Goal: Transaction & Acquisition: Purchase product/service

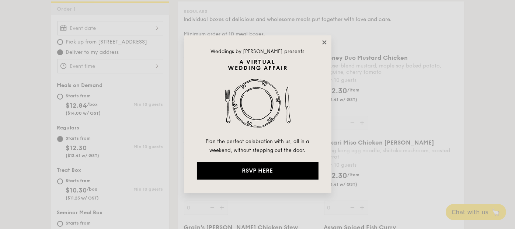
click at [325, 42] on icon at bounding box center [324, 42] width 7 height 7
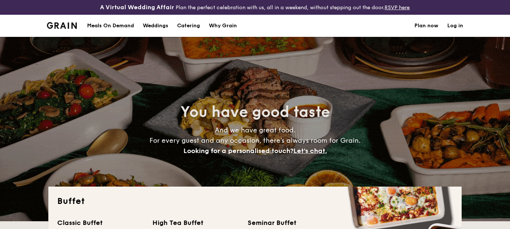
select select
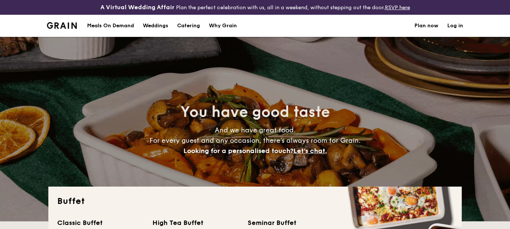
click at [195, 25] on h1 "Catering" at bounding box center [188, 26] width 23 height 22
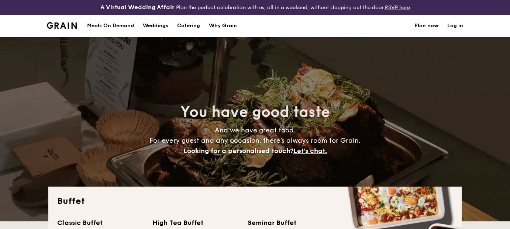
click at [114, 27] on div "Meals On Demand" at bounding box center [110, 26] width 47 height 22
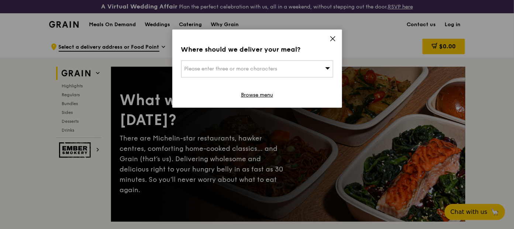
click at [327, 42] on div "Where should we deliver your meal? Please enter three or more characters Browse…" at bounding box center [257, 69] width 170 height 78
click at [333, 39] on icon at bounding box center [333, 39] width 4 height 4
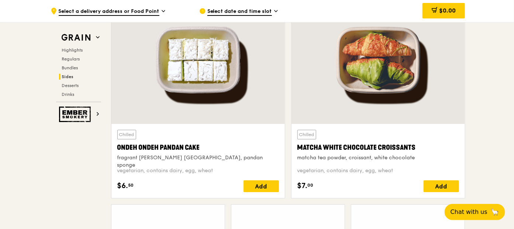
scroll to position [2210, 0]
